Goal: Task Accomplishment & Management: Use online tool/utility

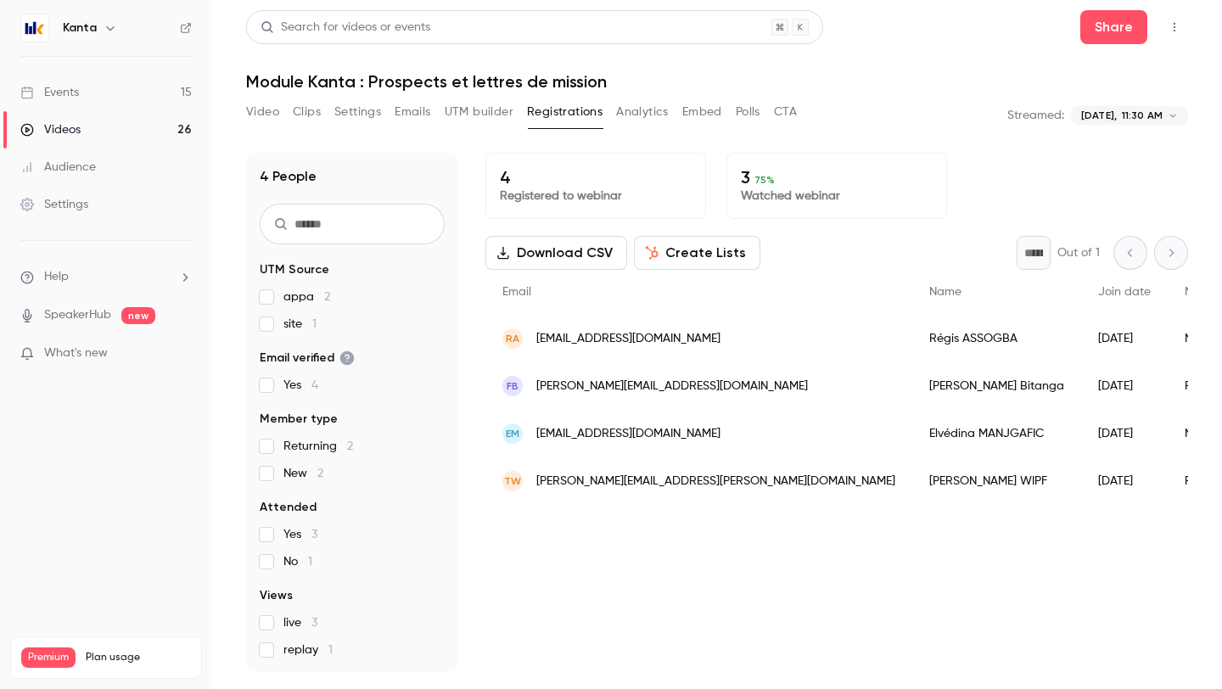
click at [107, 31] on icon "button" at bounding box center [111, 28] width 14 height 14
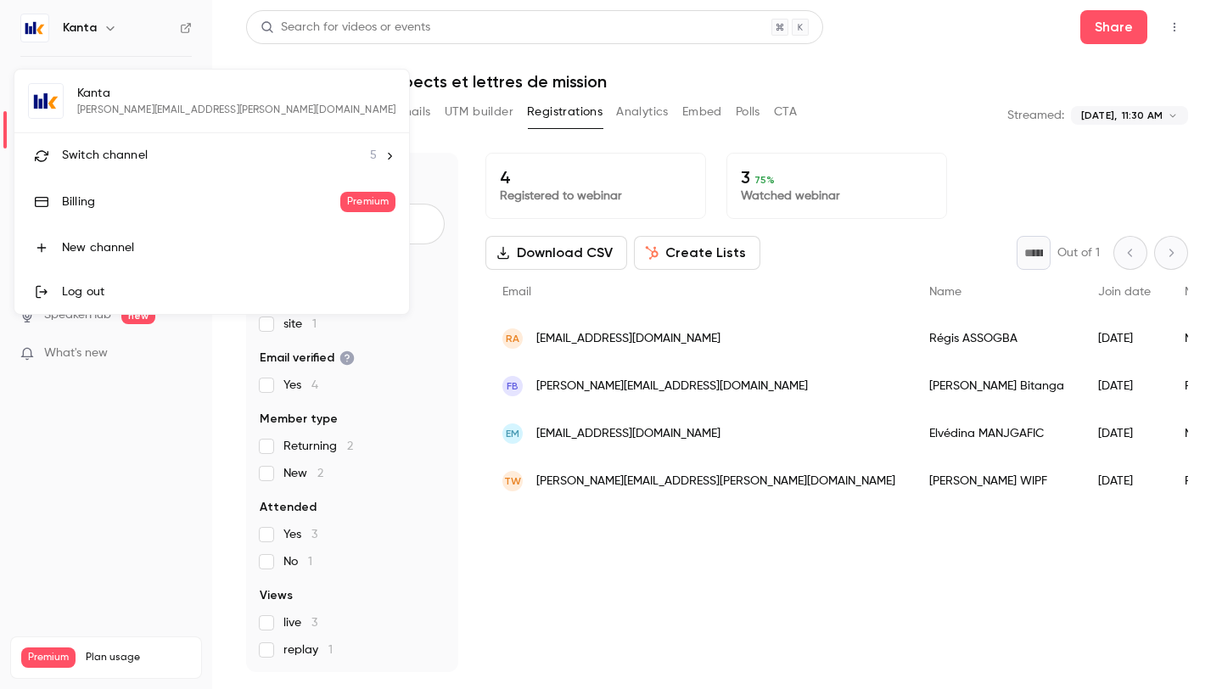
click at [98, 34] on div at bounding box center [611, 344] width 1222 height 689
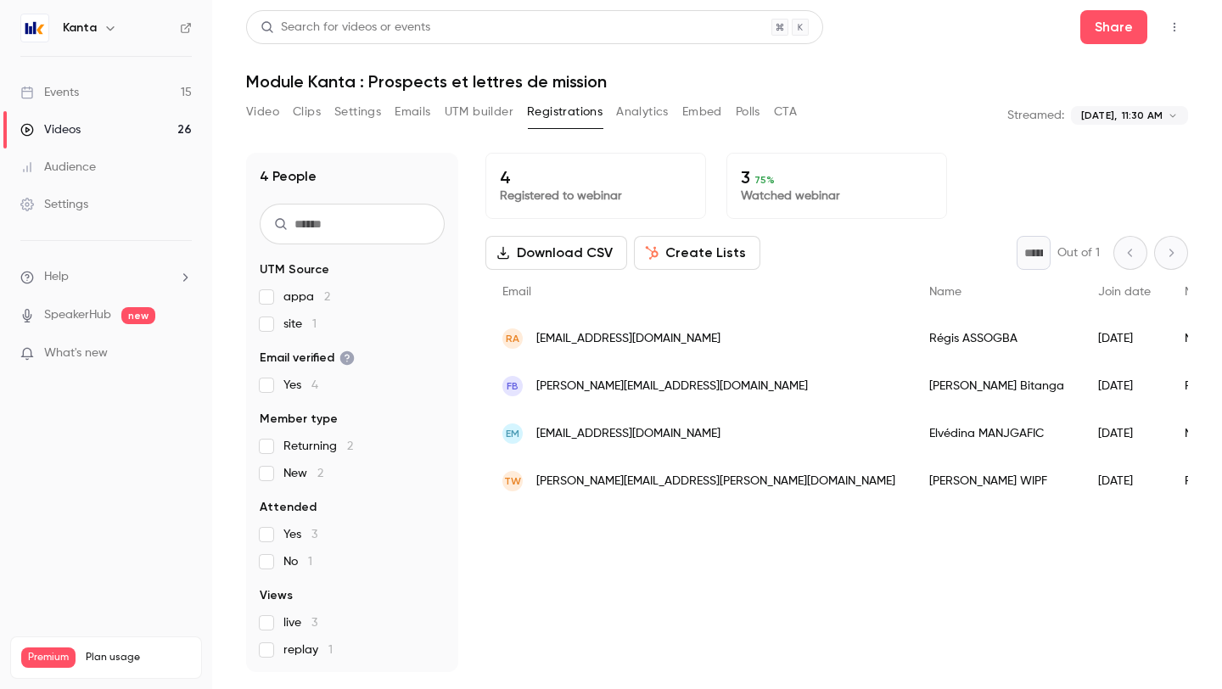
click at [97, 19] on div "Kanta" at bounding box center [115, 28] width 104 height 20
click at [113, 29] on icon "button" at bounding box center [111, 28] width 14 height 14
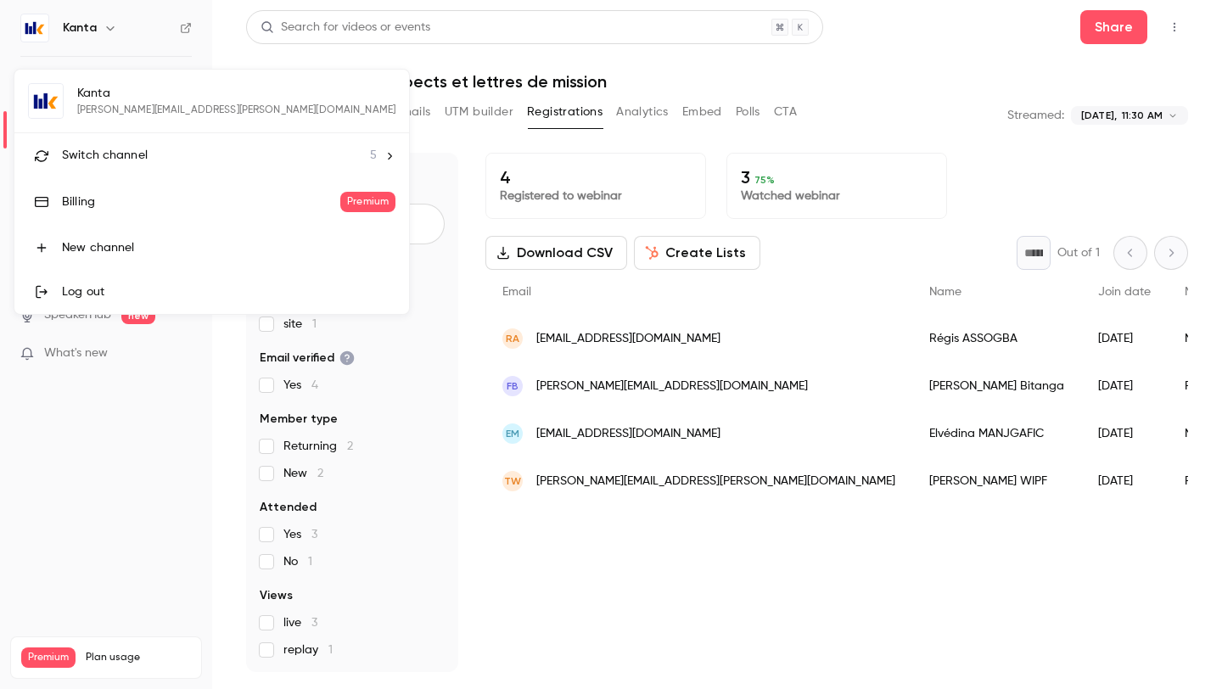
click at [144, 156] on span "Switch channel" at bounding box center [105, 156] width 86 height 18
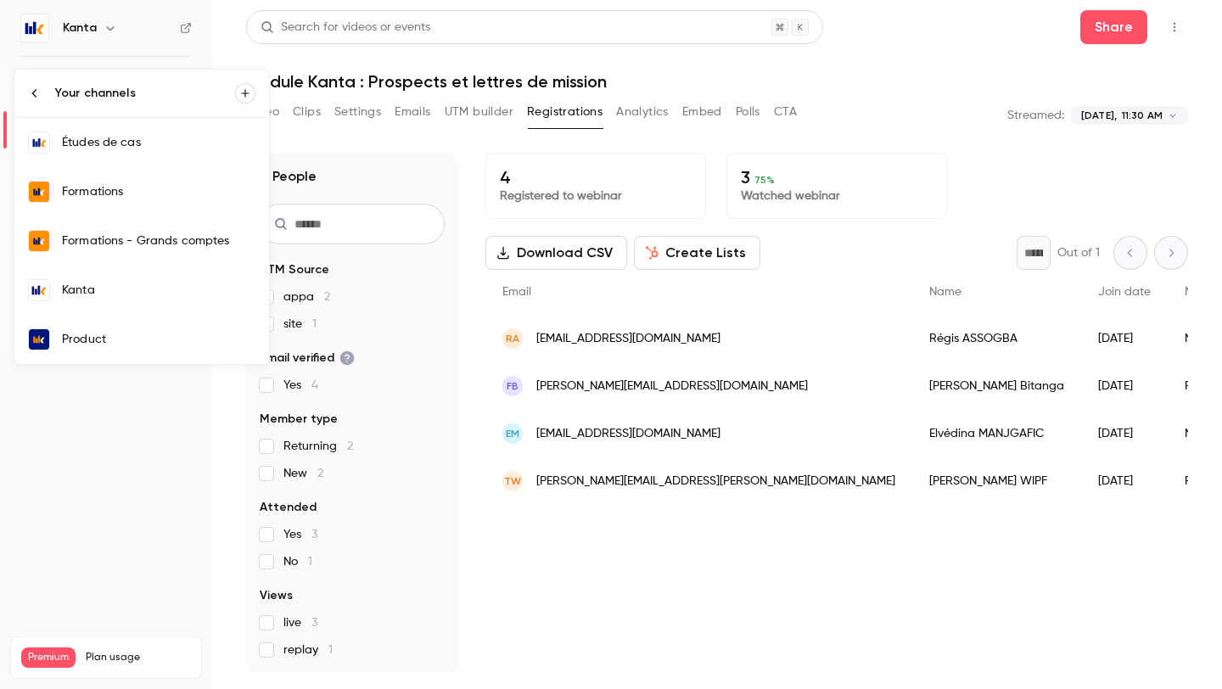
click at [154, 188] on div "Formations" at bounding box center [159, 191] width 194 height 17
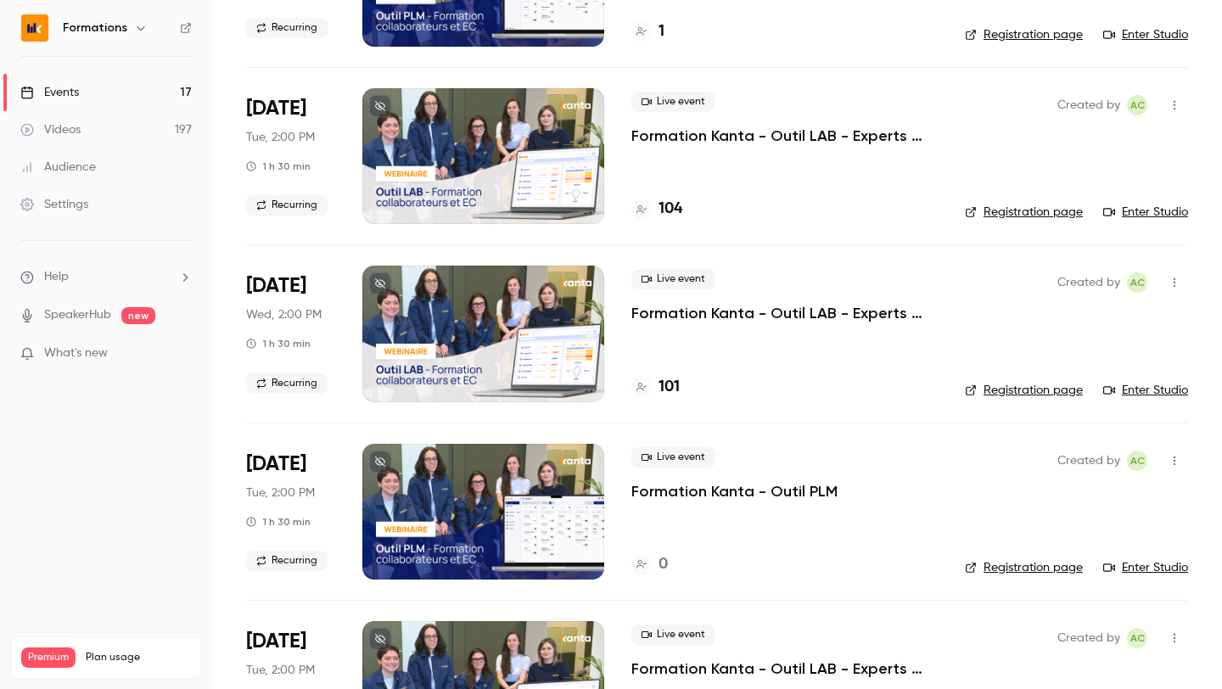
scroll to position [586, 0]
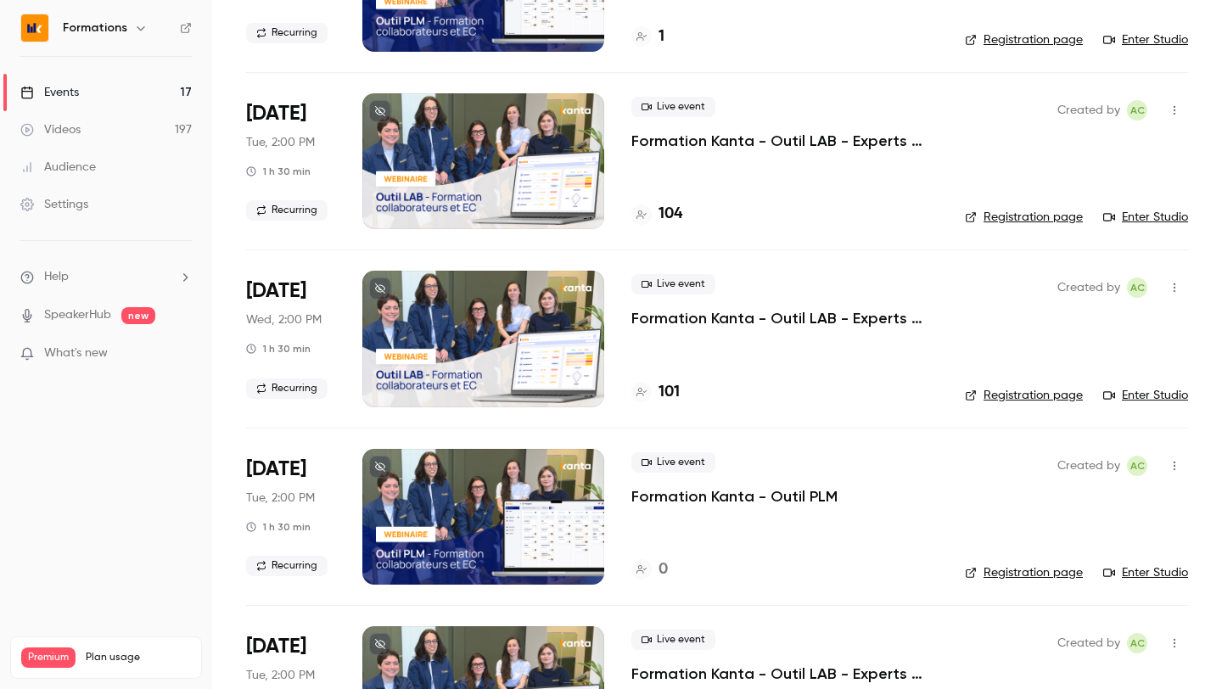
click at [1177, 284] on icon "button" at bounding box center [1175, 288] width 14 height 12
click at [1051, 435] on li "Duplicate" at bounding box center [1095, 419] width 183 height 44
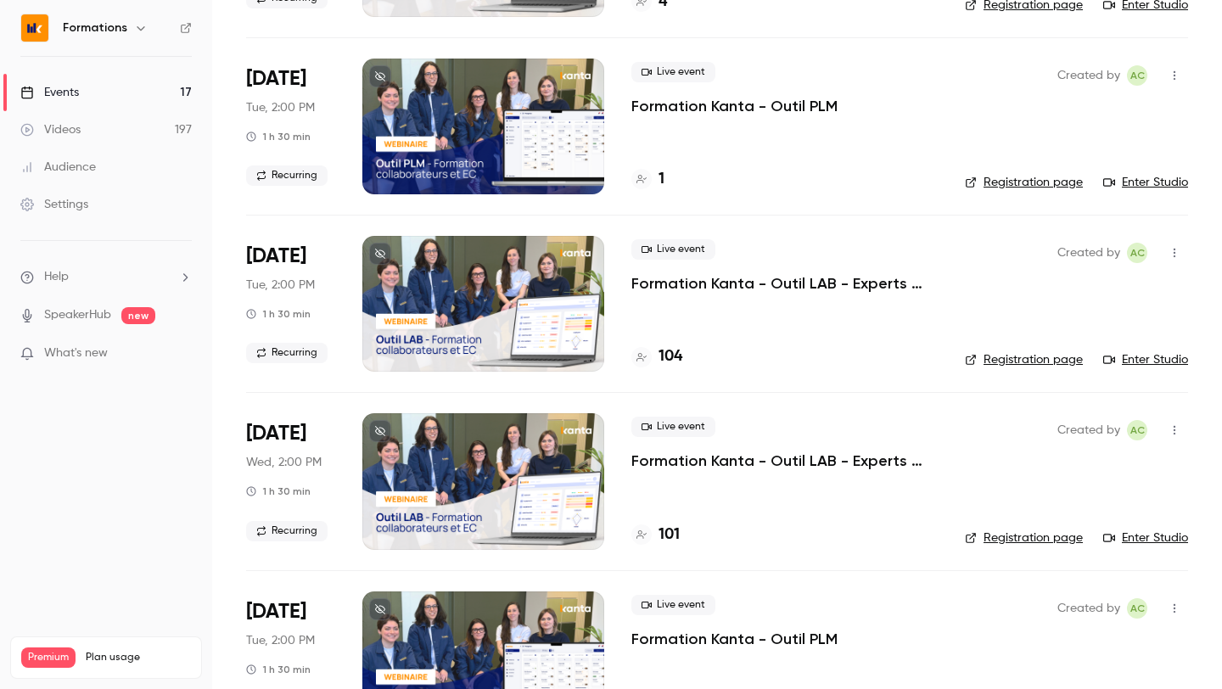
scroll to position [508, 0]
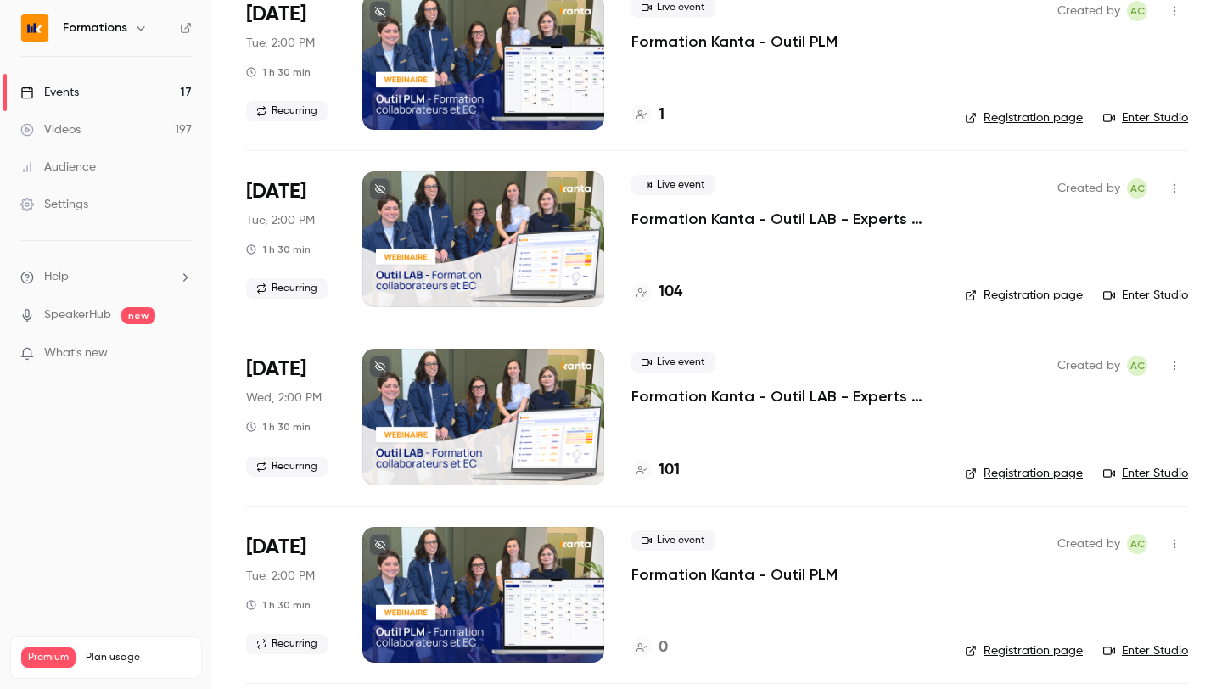
click at [1177, 370] on icon "button" at bounding box center [1175, 366] width 14 height 12
click at [1057, 425] on li "Share" at bounding box center [1095, 409] width 183 height 44
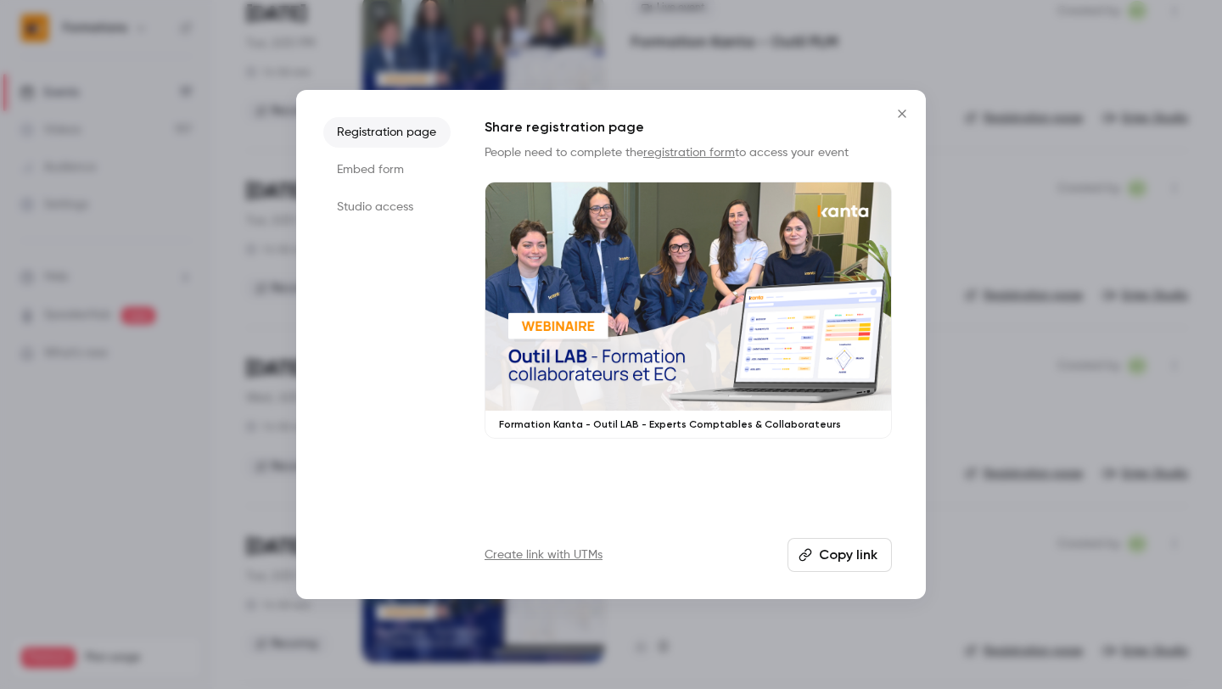
click at [811, 550] on icon "button" at bounding box center [806, 555] width 13 height 13
